Goal: Check status: Check status

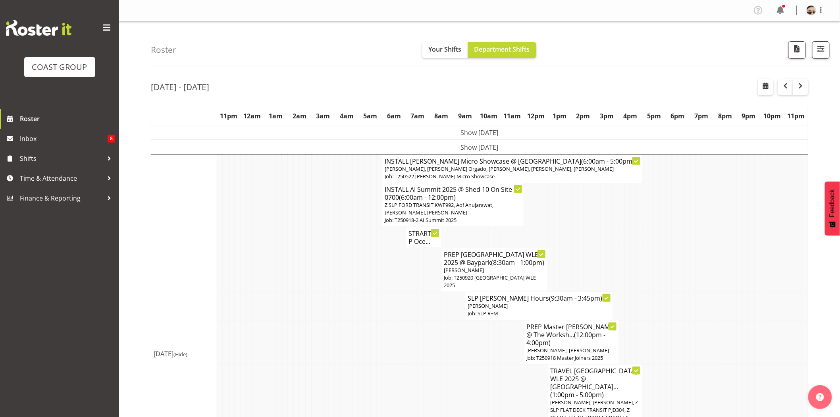
drag, startPoint x: 384, startPoint y: 277, endPoint x: 389, endPoint y: 273, distance: 6.8
click at [386, 277] on td at bounding box center [385, 270] width 6 height 44
click at [436, 208] on span "Z SLP FORD TRANSIT KWF992, Aof Anujarawat, [PERSON_NAME], [PERSON_NAME]" at bounding box center [439, 208] width 109 height 15
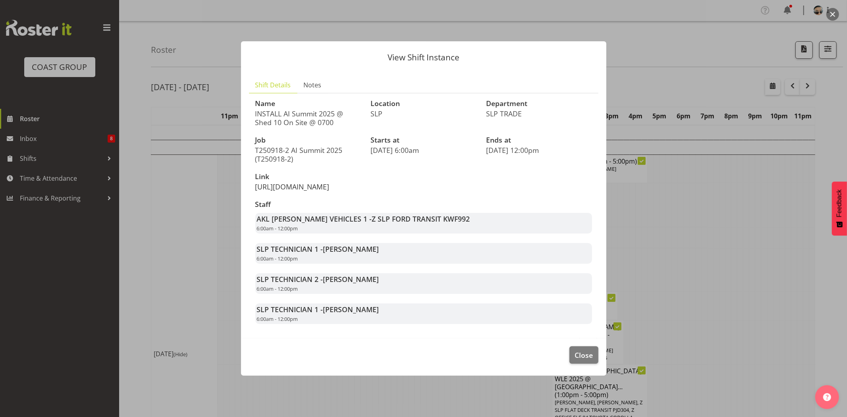
click at [330, 182] on link "https://drive.google.com/drive/folders/16rGQwIM713lmaYNPLkHy6v2psuIYd-Ku" at bounding box center [292, 187] width 74 height 10
click at [580, 360] on span "Close" at bounding box center [584, 355] width 18 height 10
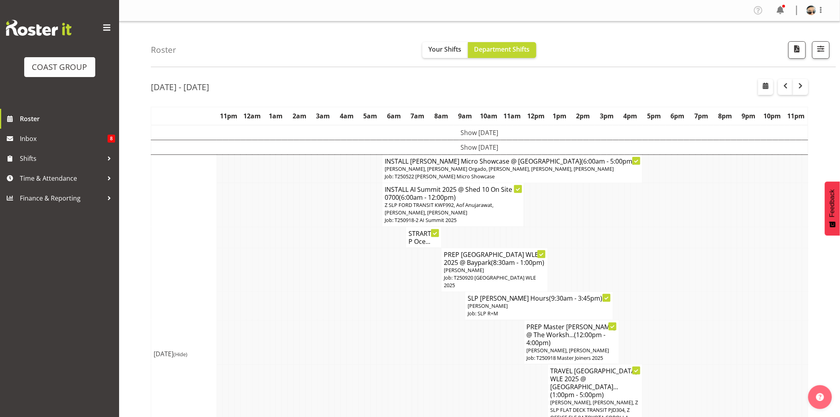
click at [348, 293] on td at bounding box center [350, 306] width 6 height 28
click at [670, 329] on td at bounding box center [669, 342] width 6 height 44
click at [651, 259] on td at bounding box center [652, 270] width 6 height 44
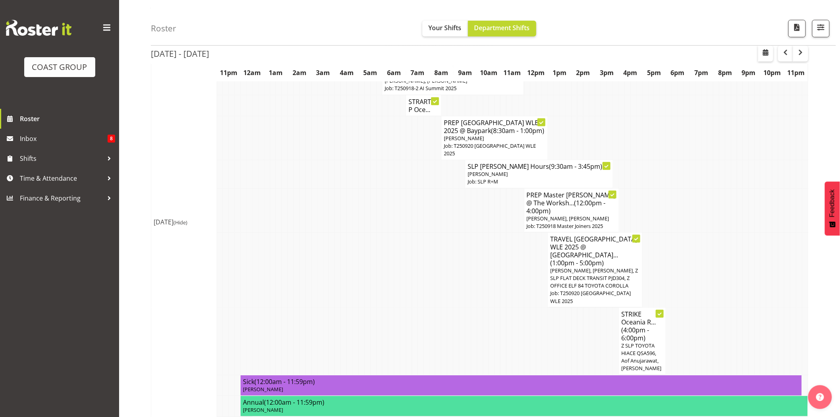
scroll to position [139, 0]
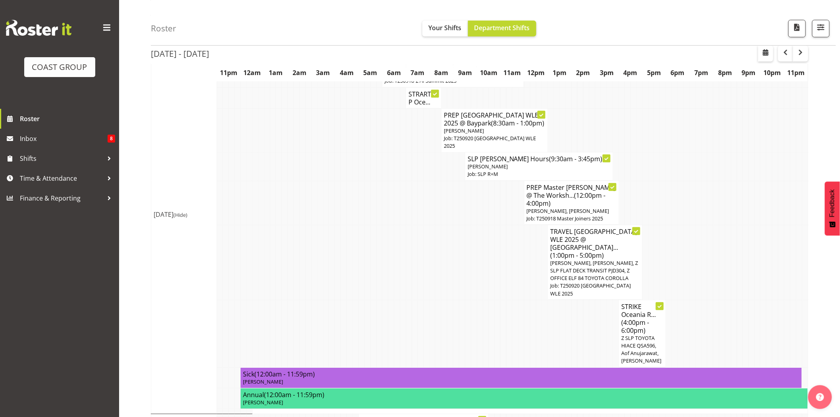
click at [643, 334] on span "Z SLP TOYOTA HIACE QSA596, Aof Anujarawat, [PERSON_NAME]" at bounding box center [642, 349] width 40 height 30
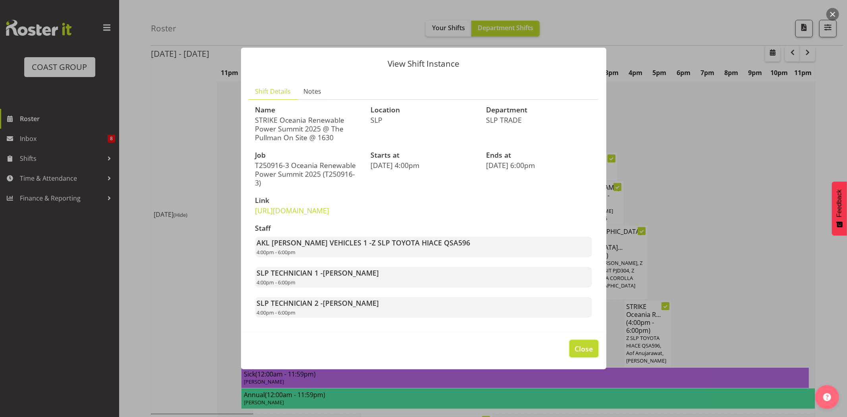
click at [579, 352] on span "Close" at bounding box center [584, 349] width 18 height 10
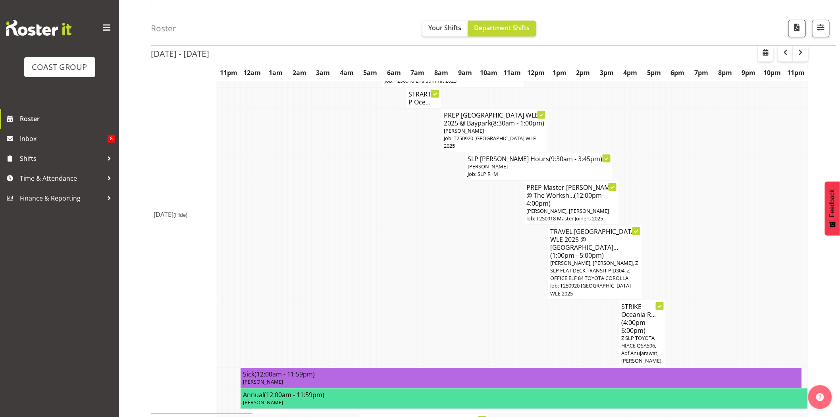
click at [381, 307] on td at bounding box center [380, 334] width 6 height 68
click at [415, 318] on td at bounding box center [415, 334] width 6 height 68
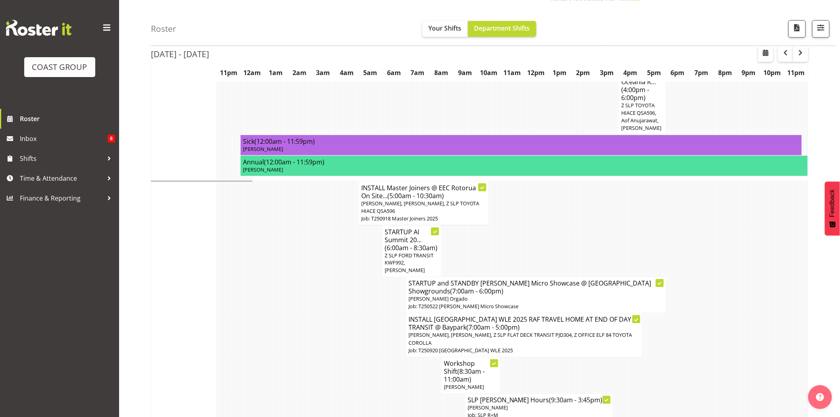
scroll to position [387, 0]
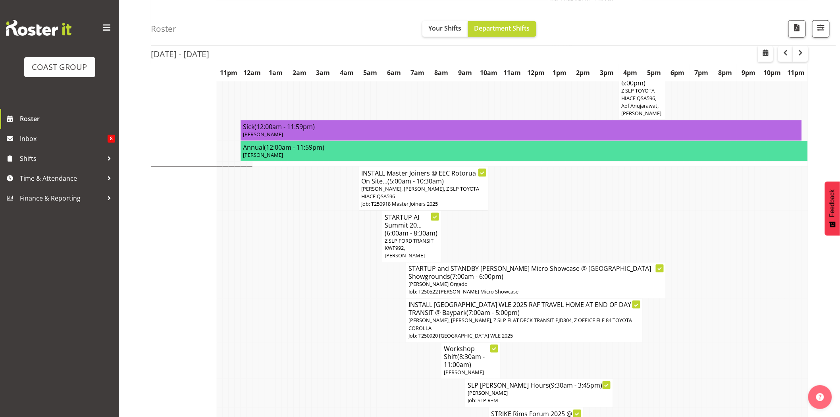
click at [549, 211] on td at bounding box center [551, 237] width 6 height 52
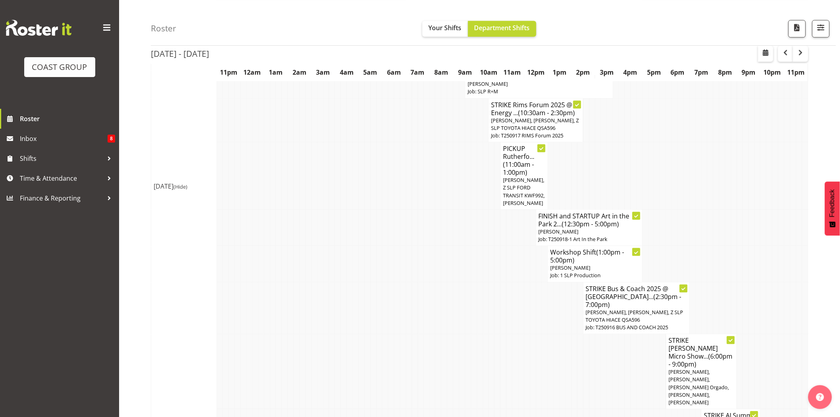
scroll to position [780, 0]
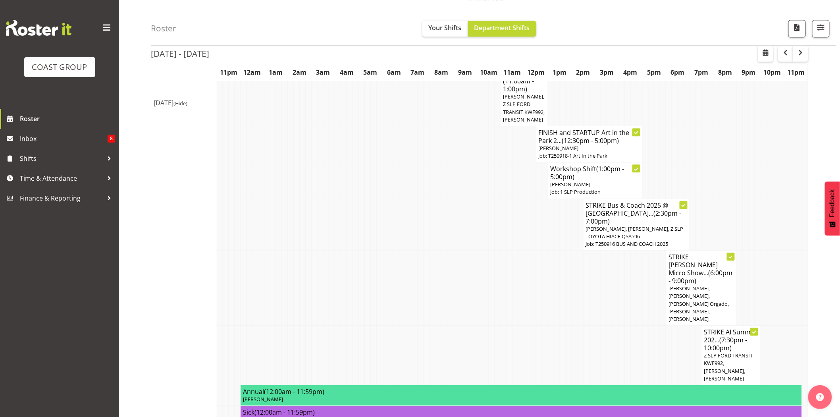
click at [791, 326] on tr "STRIKE AI Summit 202... (7:30pm - 10:00pm) Z SLP FORD TRANSIT KWF992, Hayden Wa…" at bounding box center [479, 356] width 657 height 60
click at [750, 352] on span "Z SLP FORD TRANSIT KWF992, [PERSON_NAME], [PERSON_NAME]" at bounding box center [729, 367] width 49 height 30
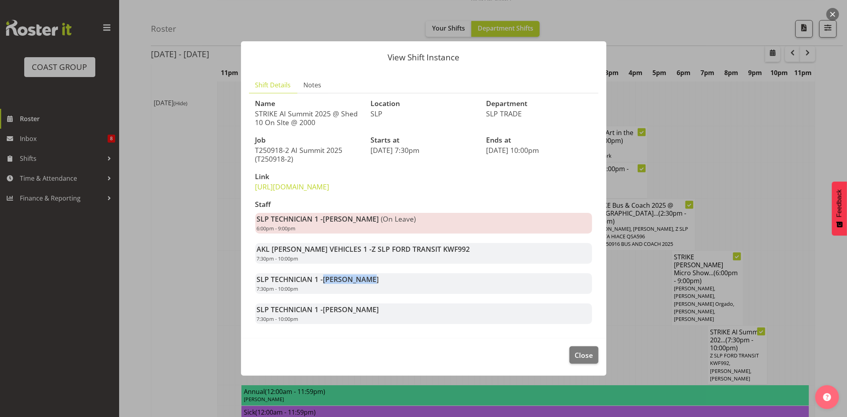
drag, startPoint x: 324, startPoint y: 289, endPoint x: 373, endPoint y: 287, distance: 49.7
click at [373, 287] on div "SLP TECHNICIAN 1 - Hayden Watts 7:30pm - 10:00pm" at bounding box center [423, 283] width 337 height 21
click at [572, 356] on button "Close" at bounding box center [584, 354] width 29 height 17
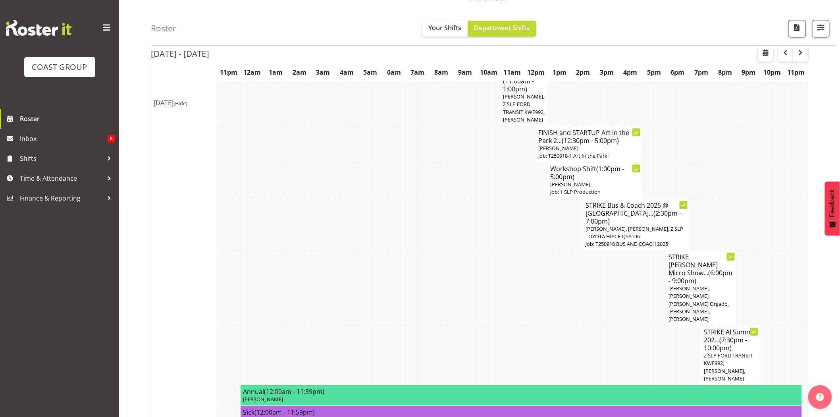
click at [585, 326] on td at bounding box center [586, 356] width 6 height 60
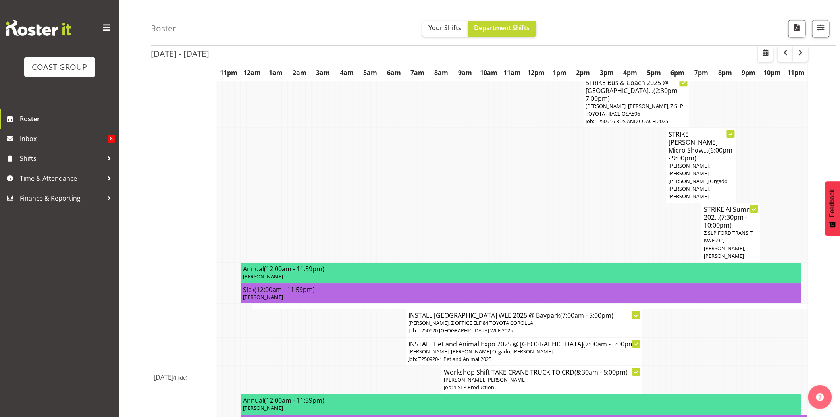
scroll to position [944, 0]
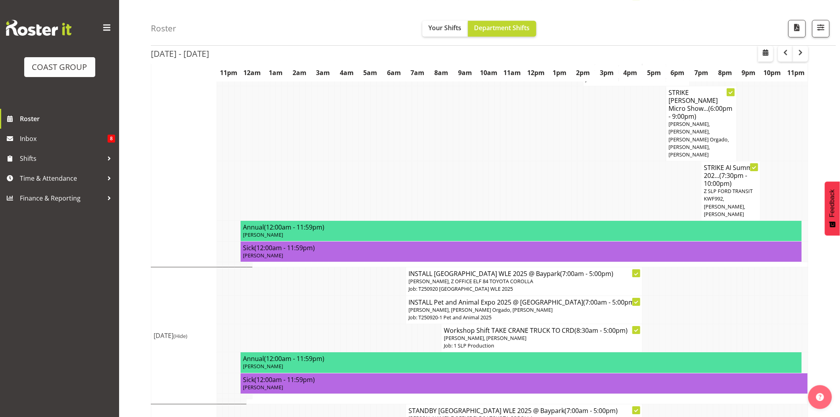
click at [497, 161] on td at bounding box center [498, 191] width 6 height 60
click at [501, 161] on td at bounding box center [504, 191] width 6 height 60
click at [310, 161] on td at bounding box center [308, 191] width 6 height 60
